Goal: Find contact information: Find contact information

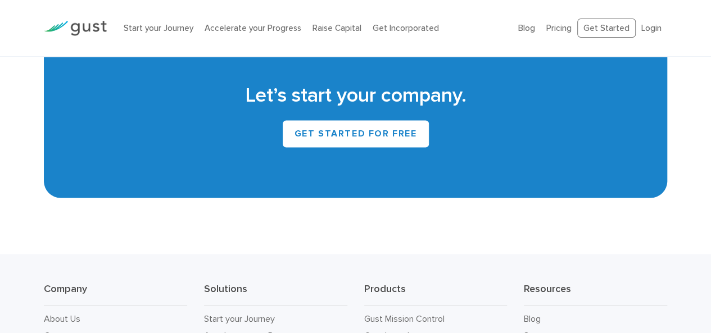
scroll to position [5150, 0]
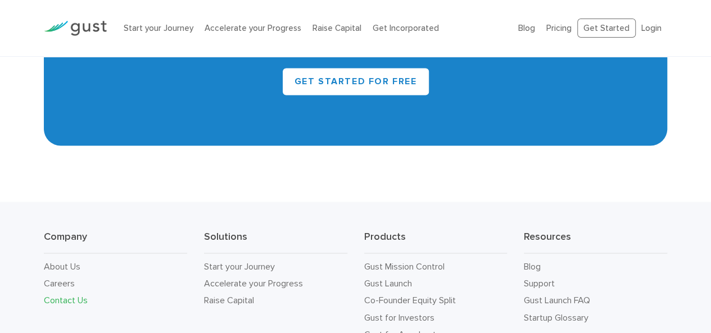
click at [72, 294] on link "Contact Us" at bounding box center [66, 299] width 44 height 11
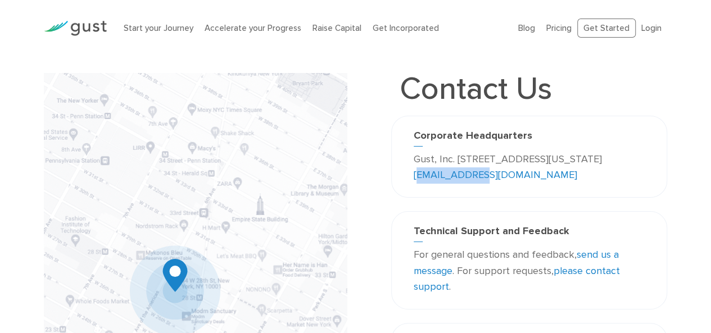
drag, startPoint x: 552, startPoint y: 178, endPoint x: 480, endPoint y: 177, distance: 71.9
click at [480, 177] on p "Gust, Inc. [STREET_ADDRESS][US_STATE] [EMAIL_ADDRESS][DOMAIN_NAME]" at bounding box center [529, 168] width 231 height 33
click at [587, 185] on div "Corporate Headquarters Gust, Inc. [STREET_ADDRESS][US_STATE] [EMAIL_ADDRESS][DO…" at bounding box center [529, 157] width 276 height 82
drag, startPoint x: 555, startPoint y: 178, endPoint x: 479, endPoint y: 177, distance: 76.4
click at [479, 177] on p "Gust, Inc. [STREET_ADDRESS][US_STATE] [EMAIL_ADDRESS][DOMAIN_NAME]" at bounding box center [529, 168] width 231 height 33
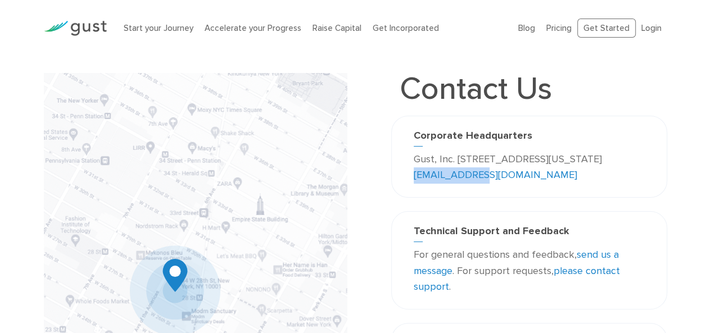
copy link "[EMAIL_ADDRESS][DOMAIN_NAME]"
click at [142, 28] on link "Start your Journey" at bounding box center [159, 28] width 70 height 10
